Goal: Task Accomplishment & Management: Use online tool/utility

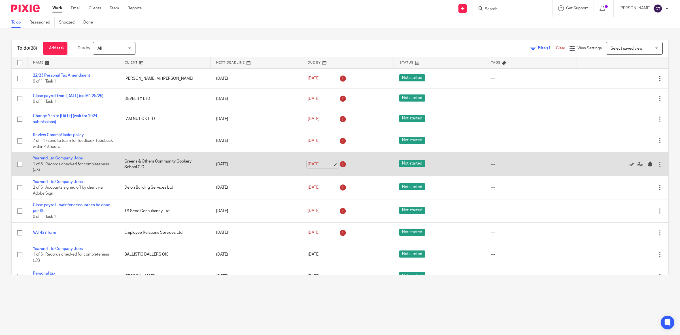
click at [321, 163] on link "15 Aug 2025" at bounding box center [321, 164] width 26 height 6
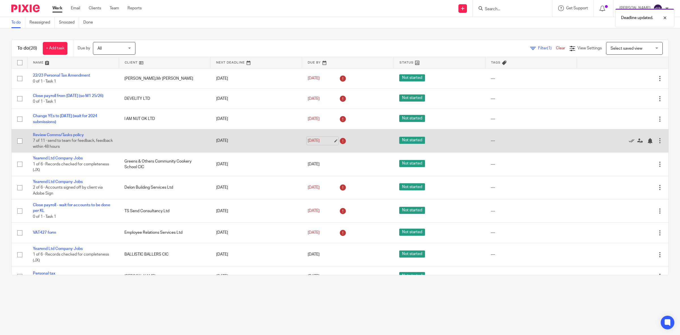
click at [320, 140] on link "12 Aug 2025" at bounding box center [321, 141] width 26 height 6
click at [317, 142] on link "21 Aug 2025" at bounding box center [321, 141] width 26 height 6
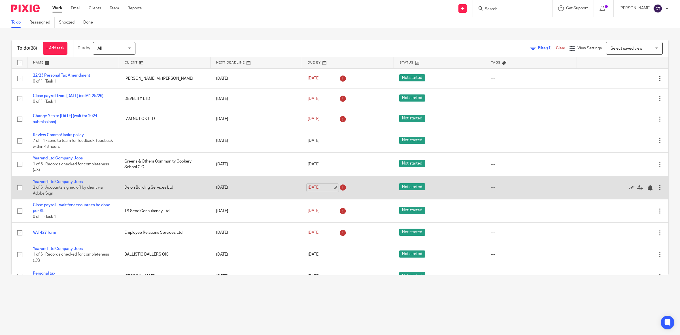
click at [322, 189] on link "15 Aug 2025" at bounding box center [321, 188] width 26 height 6
click at [320, 188] on link "19 Aug 2025" at bounding box center [321, 188] width 26 height 6
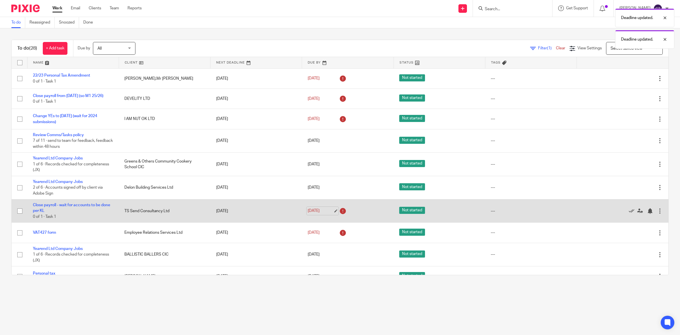
click at [315, 211] on link "15 Aug 2025" at bounding box center [321, 211] width 26 height 6
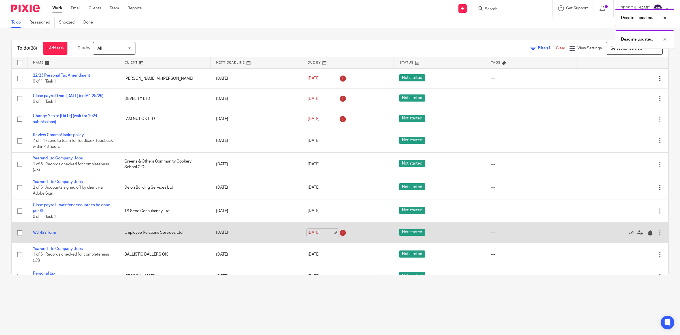
click at [315, 232] on link "15 Aug 2025" at bounding box center [321, 233] width 26 height 6
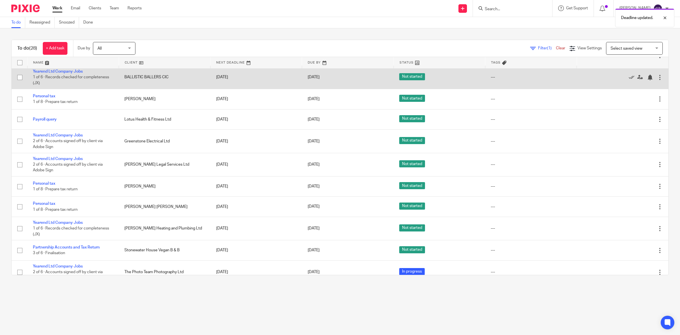
scroll to position [142, 0]
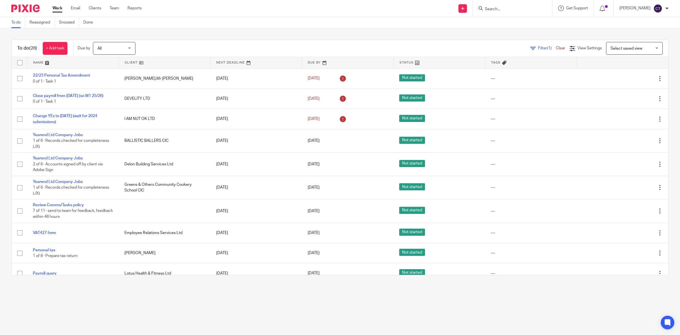
click at [514, 5] on form at bounding box center [514, 8] width 60 height 7
click at [510, 11] on input "Search" at bounding box center [509, 9] width 51 height 5
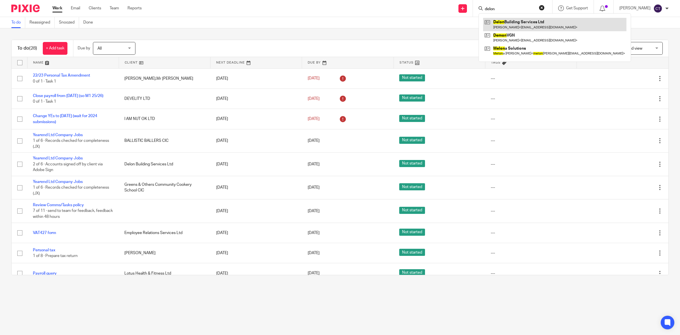
type input "delon"
click at [512, 26] on link at bounding box center [554, 24] width 143 height 13
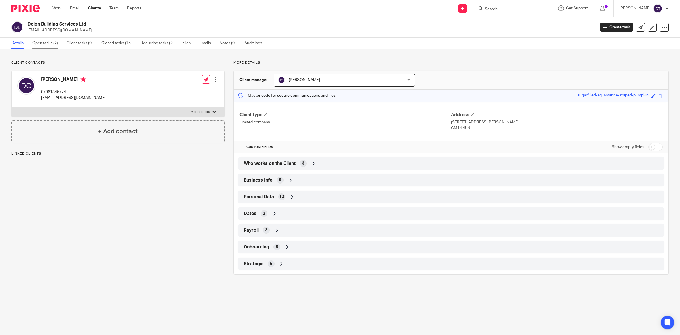
click at [50, 45] on link "Open tasks (2)" at bounding box center [47, 43] width 30 height 11
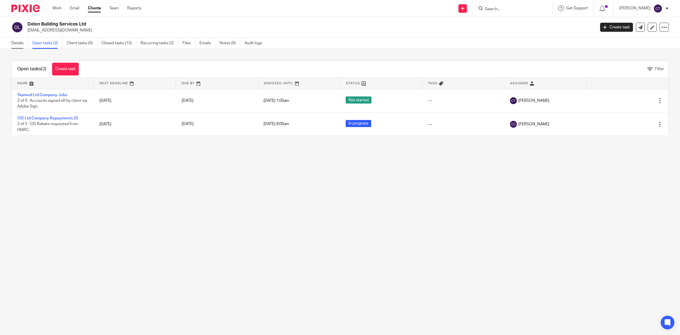
click at [19, 42] on link "Details" at bounding box center [19, 43] width 17 height 11
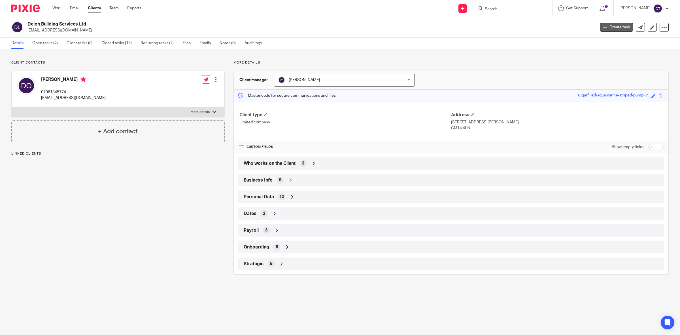
click at [613, 25] on link "Create task" at bounding box center [616, 27] width 33 height 9
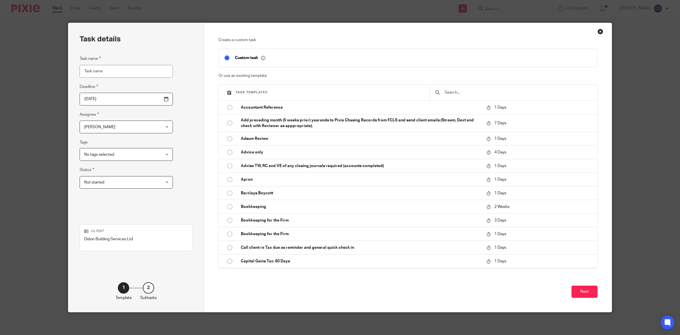
click at [463, 93] on input "text" at bounding box center [518, 92] width 148 height 6
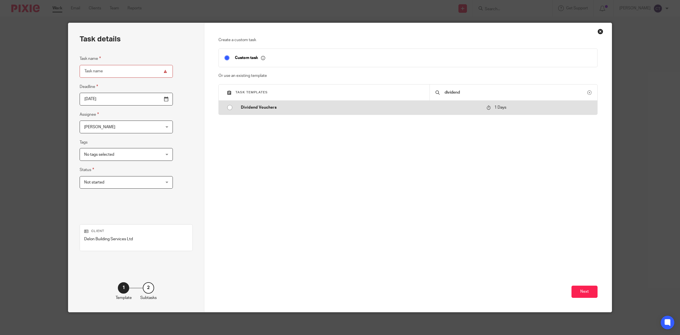
type input "dividend"
click at [264, 105] on p "Dividend Vouchers" at bounding box center [361, 108] width 240 height 6
type input "2025-08-19"
type input "Dividend Vouchers"
checkbox input "false"
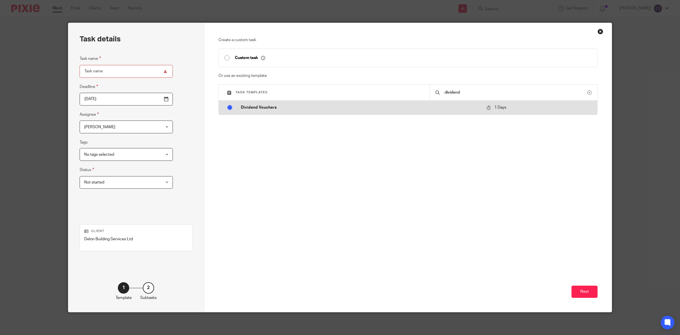
radio input "true"
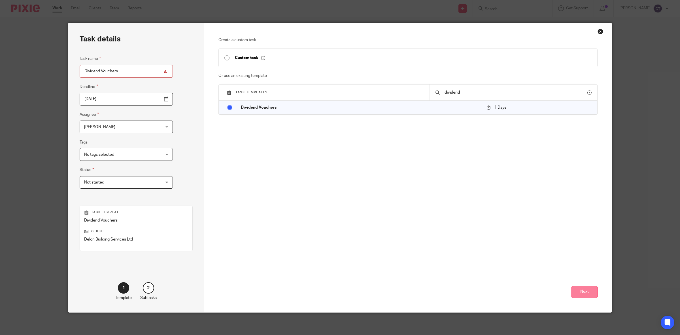
click at [581, 297] on button "Next" at bounding box center [585, 292] width 26 height 12
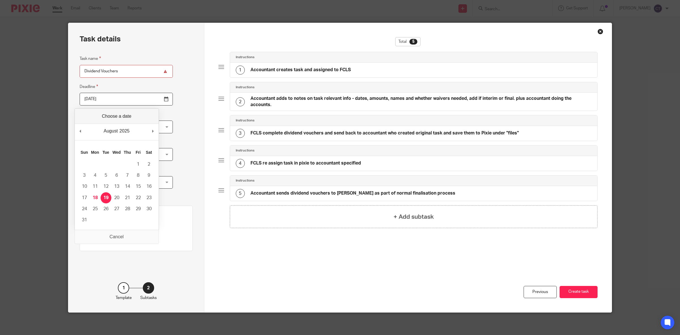
click at [126, 96] on input "2025-08-19" at bounding box center [126, 99] width 93 height 13
type input "2025-08-18"
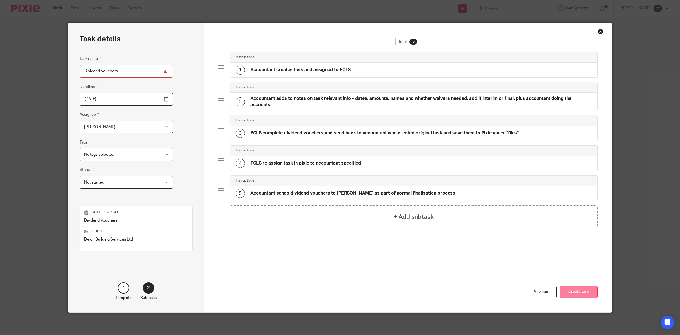
click at [585, 294] on button "Create task" at bounding box center [579, 292] width 38 height 12
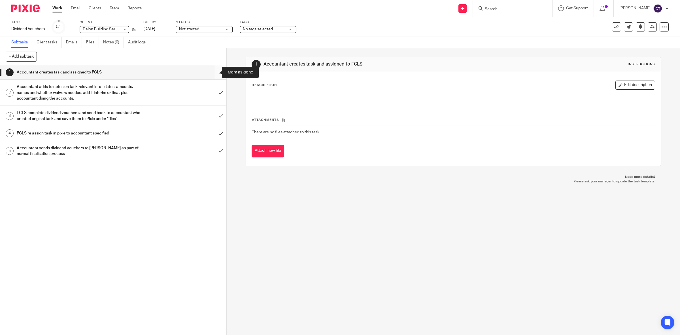
click at [210, 72] on input "submit" at bounding box center [113, 72] width 226 height 14
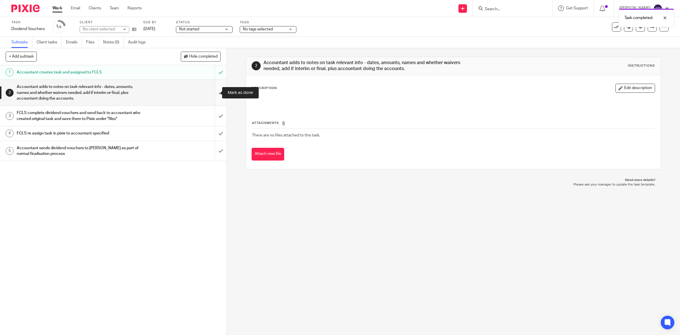
click at [214, 93] on input "submit" at bounding box center [113, 93] width 226 height 26
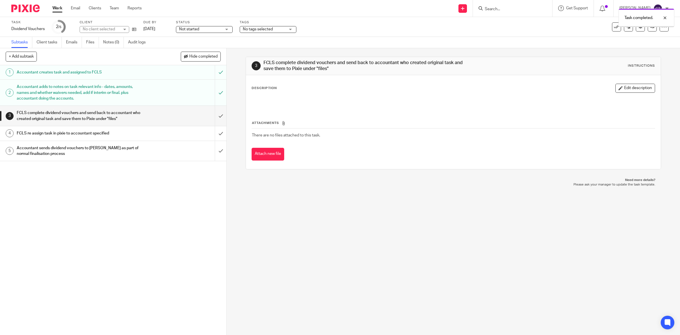
click at [114, 41] on link "Notes (0)" at bounding box center [113, 42] width 21 height 11
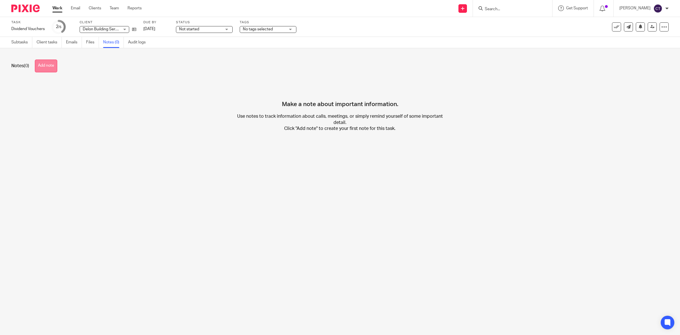
click at [43, 65] on button "Add note" at bounding box center [46, 66] width 22 height 13
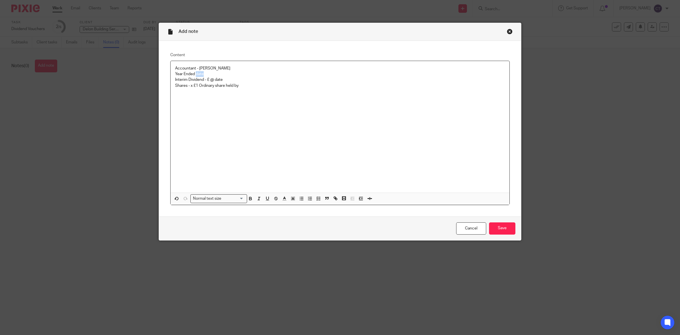
drag, startPoint x: 203, startPoint y: 72, endPoint x: 194, endPoint y: 72, distance: 9.4
click at [194, 72] on p "Year Ended date" at bounding box center [340, 74] width 330 height 6
click at [203, 75] on p "Year Ended date" at bounding box center [340, 74] width 330 height 6
drag, startPoint x: 178, startPoint y: 75, endPoint x: 164, endPoint y: 74, distance: 14.5
click at [164, 75] on div "Content Accountant - [PERSON_NAME] Year Ended date Interim Dividend - £ @ date …" at bounding box center [340, 128] width 362 height 175
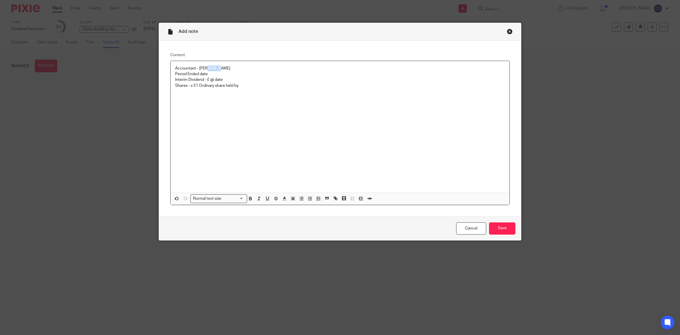
drag, startPoint x: 213, startPoint y: 71, endPoint x: 205, endPoint y: 70, distance: 8.2
click at [205, 70] on p "Accountant - Chloe Tuck" at bounding box center [340, 68] width 330 height 6
click at [210, 74] on p "Period Ended date" at bounding box center [340, 74] width 330 height 6
drag, startPoint x: 213, startPoint y: 74, endPoint x: 198, endPoint y: 73, distance: 15.1
click at [198, 73] on p "Period Ended date" at bounding box center [340, 74] width 330 height 6
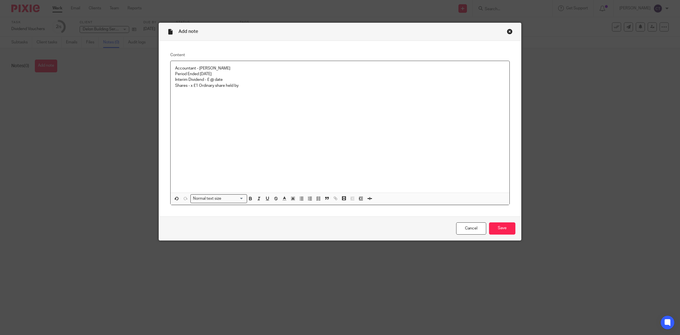
click at [207, 79] on p "Interim Dividend - £ @ date" at bounding box center [340, 80] width 330 height 6
drag, startPoint x: 239, startPoint y: 77, endPoint x: 226, endPoint y: 78, distance: 13.1
click at [226, 78] on p "Interim Dividend - £30,000 @ date" at bounding box center [340, 80] width 330 height 6
click at [190, 84] on p "Shares - x £1 Ordinary share held by" at bounding box center [340, 86] width 330 height 6
click at [218, 84] on p "Shares - 1 share held by" at bounding box center [340, 86] width 330 height 6
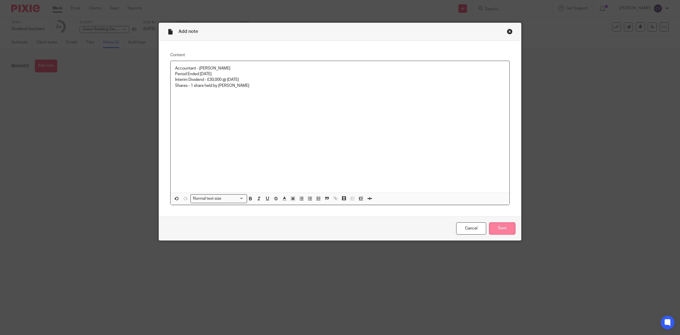
click at [504, 226] on input "Save" at bounding box center [502, 228] width 26 height 12
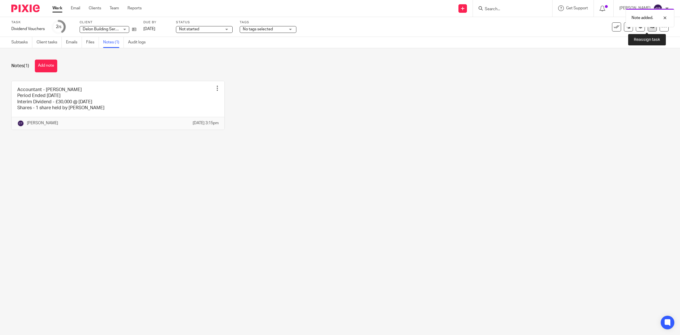
click at [648, 29] on link at bounding box center [652, 26] width 9 height 9
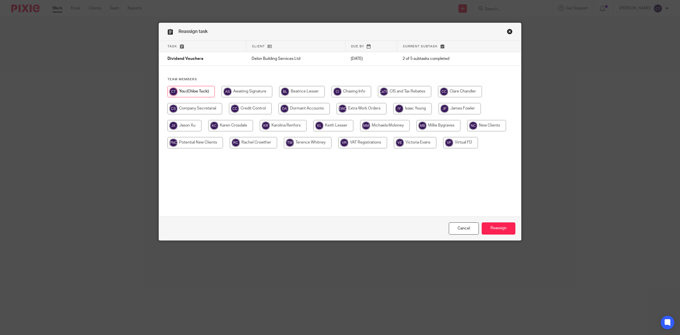
click at [186, 105] on input "radio" at bounding box center [195, 108] width 55 height 11
radio input "true"
click at [503, 230] on input "Reassign" at bounding box center [499, 228] width 34 height 12
